Goal: Information Seeking & Learning: Learn about a topic

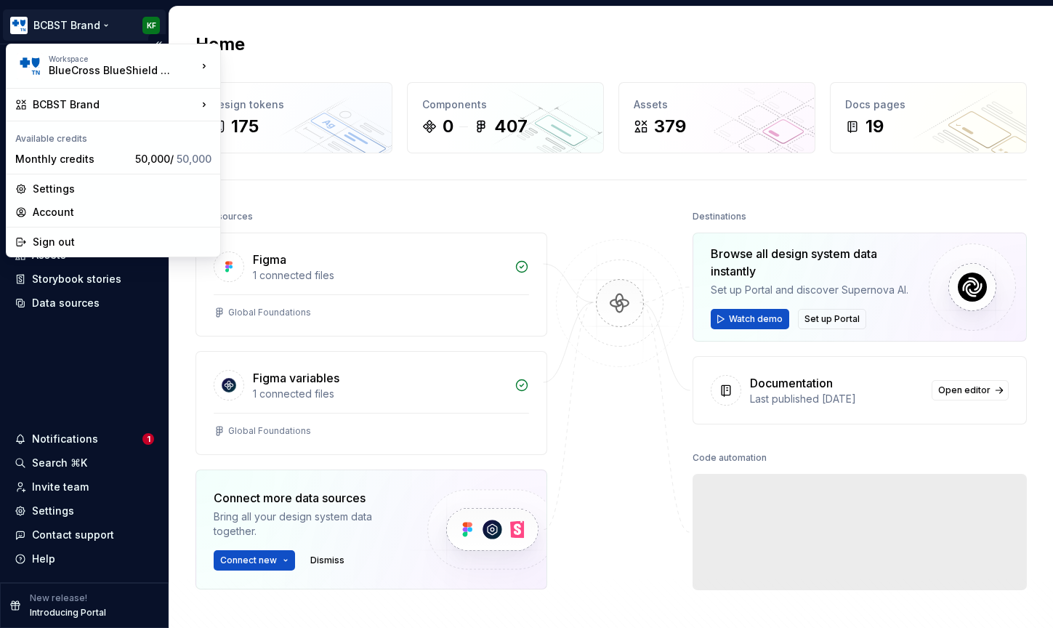
click at [102, 26] on html "BCBST Brand KF Home Documentation Analytics Code automation Design system data …" at bounding box center [526, 314] width 1053 height 628
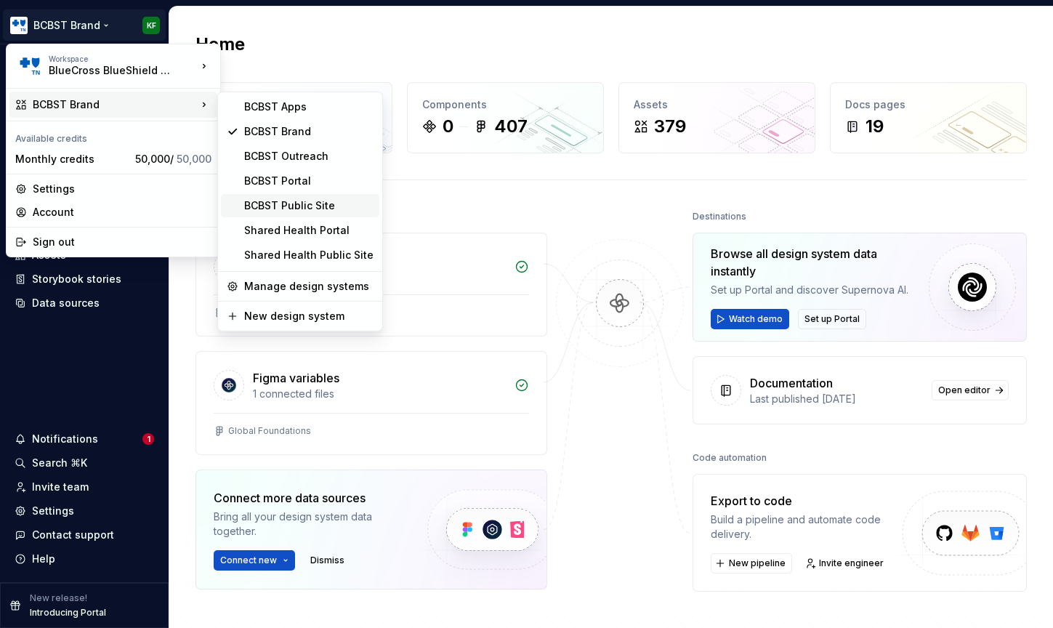
drag, startPoint x: 305, startPoint y: 207, endPoint x: 317, endPoint y: 205, distance: 12.5
click at [305, 207] on div "BCBST Public Site" at bounding box center [308, 205] width 129 height 15
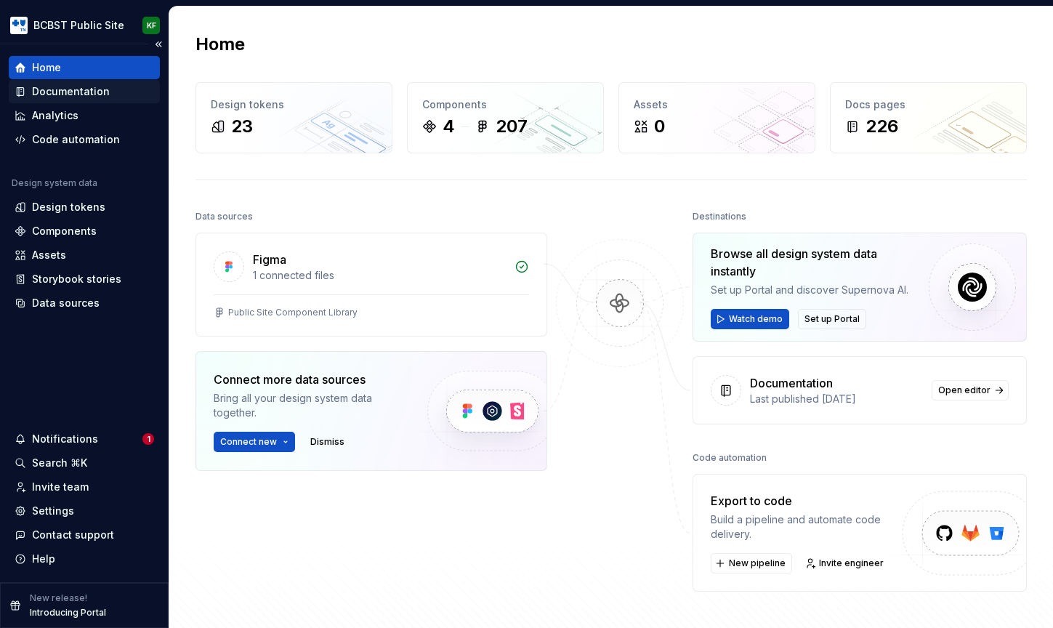
click at [62, 90] on div "Documentation" at bounding box center [71, 91] width 78 height 15
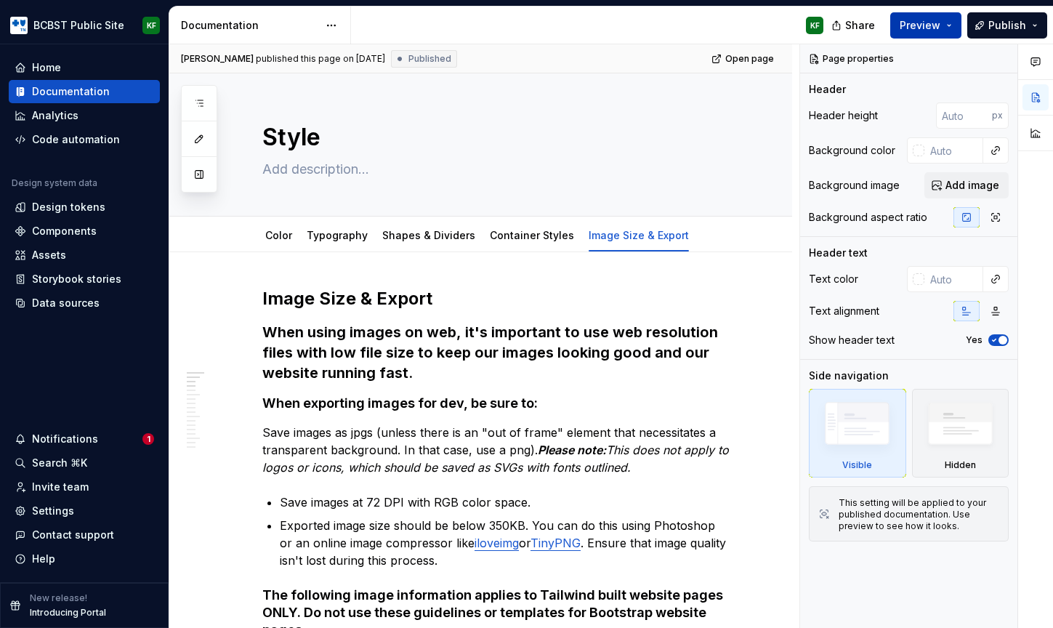
click at [928, 27] on span "Preview" at bounding box center [920, 25] width 41 height 15
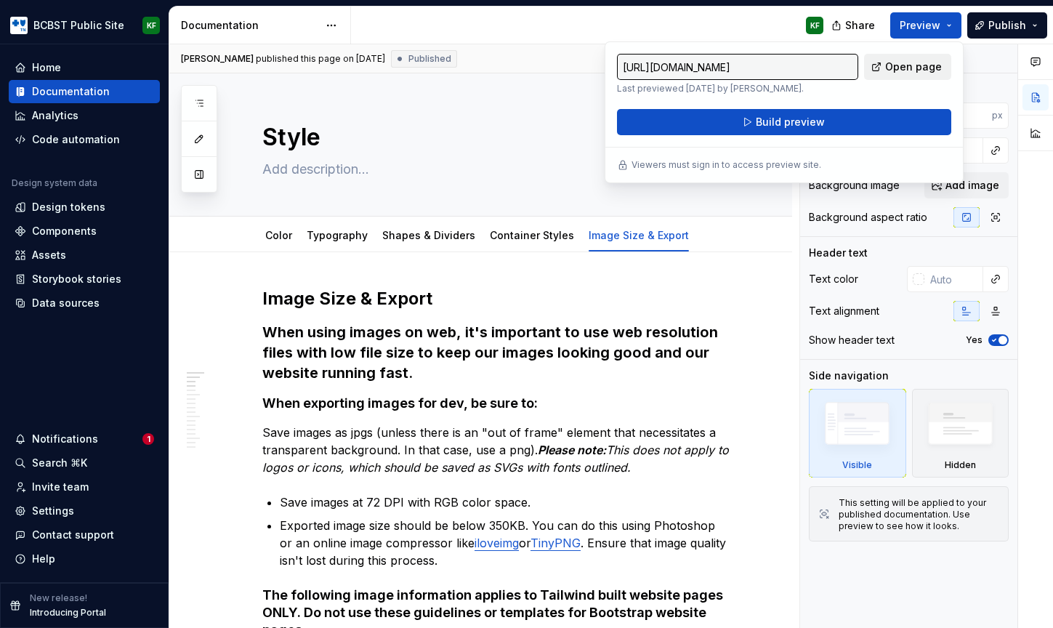
click at [900, 68] on span "Open page" at bounding box center [913, 67] width 57 height 15
type textarea "*"
